Goal: Navigation & Orientation: Find specific page/section

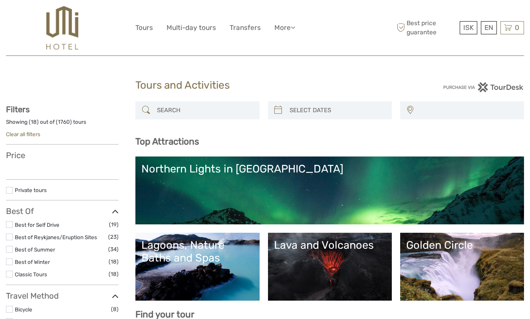
select select
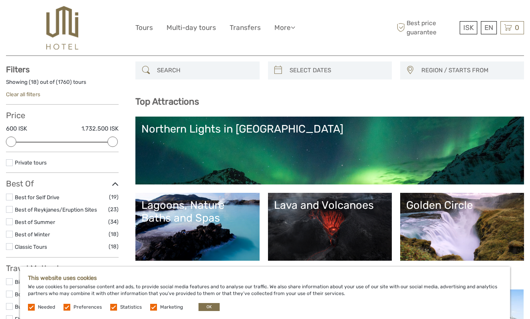
scroll to position [80, 0]
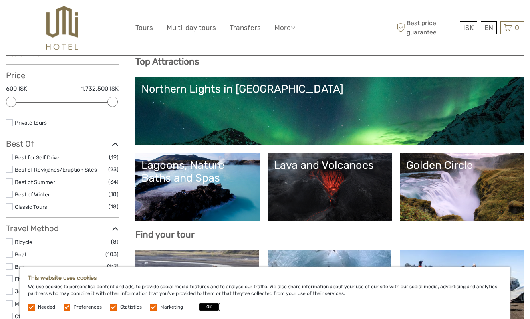
click at [203, 305] on button "OK" at bounding box center [208, 307] width 21 height 8
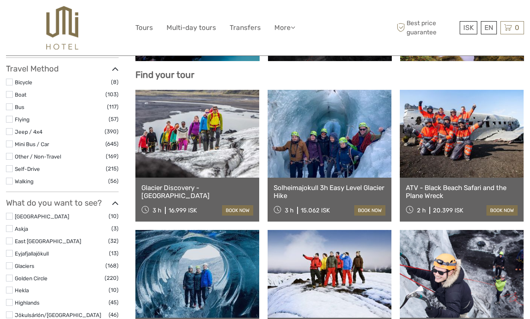
scroll to position [120, 0]
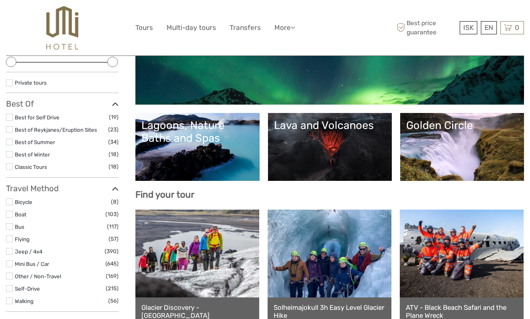
click at [445, 156] on link "Golden Circle" at bounding box center [462, 147] width 112 height 56
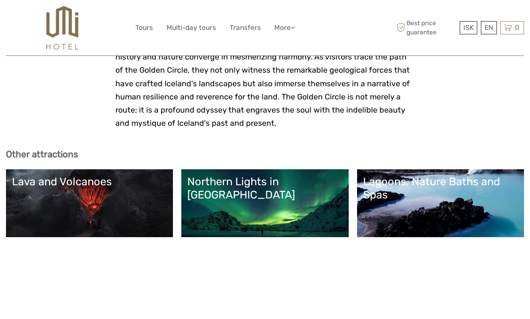
scroll to position [2315, 0]
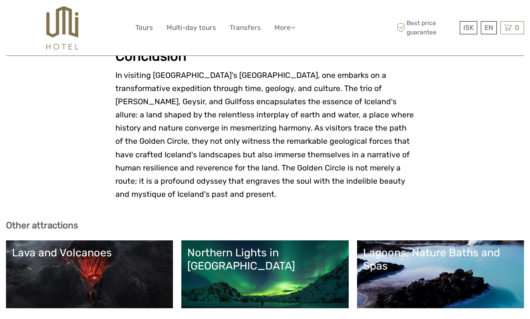
click at [386, 246] on link "Lagoons, Nature Baths and Spas" at bounding box center [440, 274] width 155 height 56
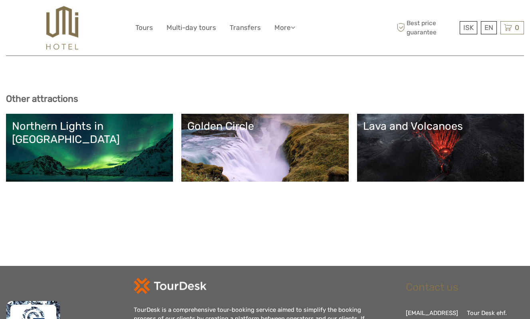
scroll to position [2233, 0]
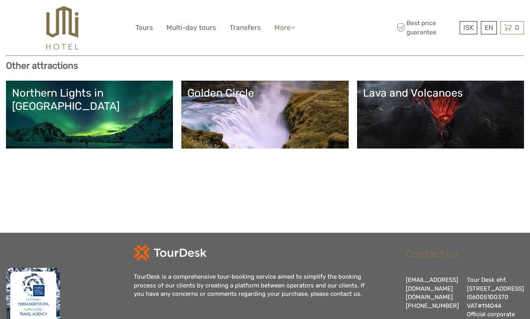
click at [285, 28] on link "More" at bounding box center [284, 28] width 21 height 12
click at [282, 40] on link "Food & drink" at bounding box center [271, 44] width 48 height 16
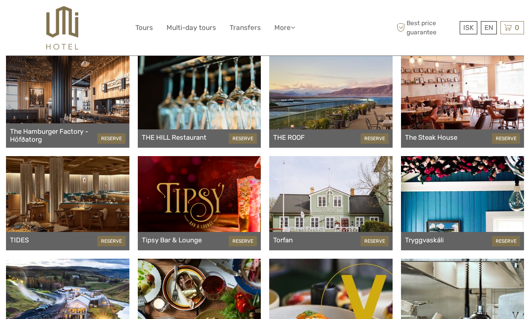
scroll to position [4435, 0]
